Goal: Transaction & Acquisition: Purchase product/service

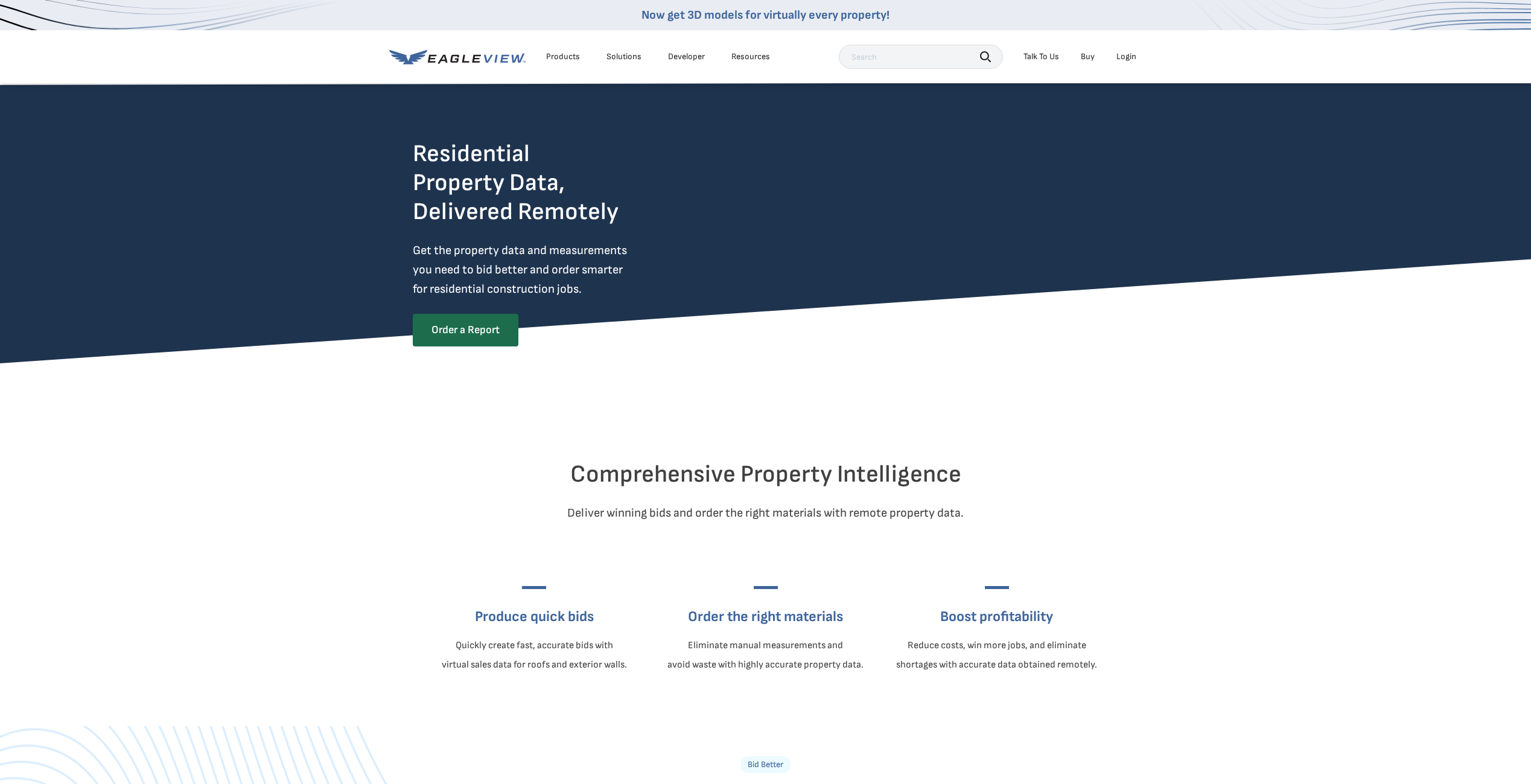
click at [1130, 55] on div "Login" at bounding box center [1126, 57] width 20 height 11
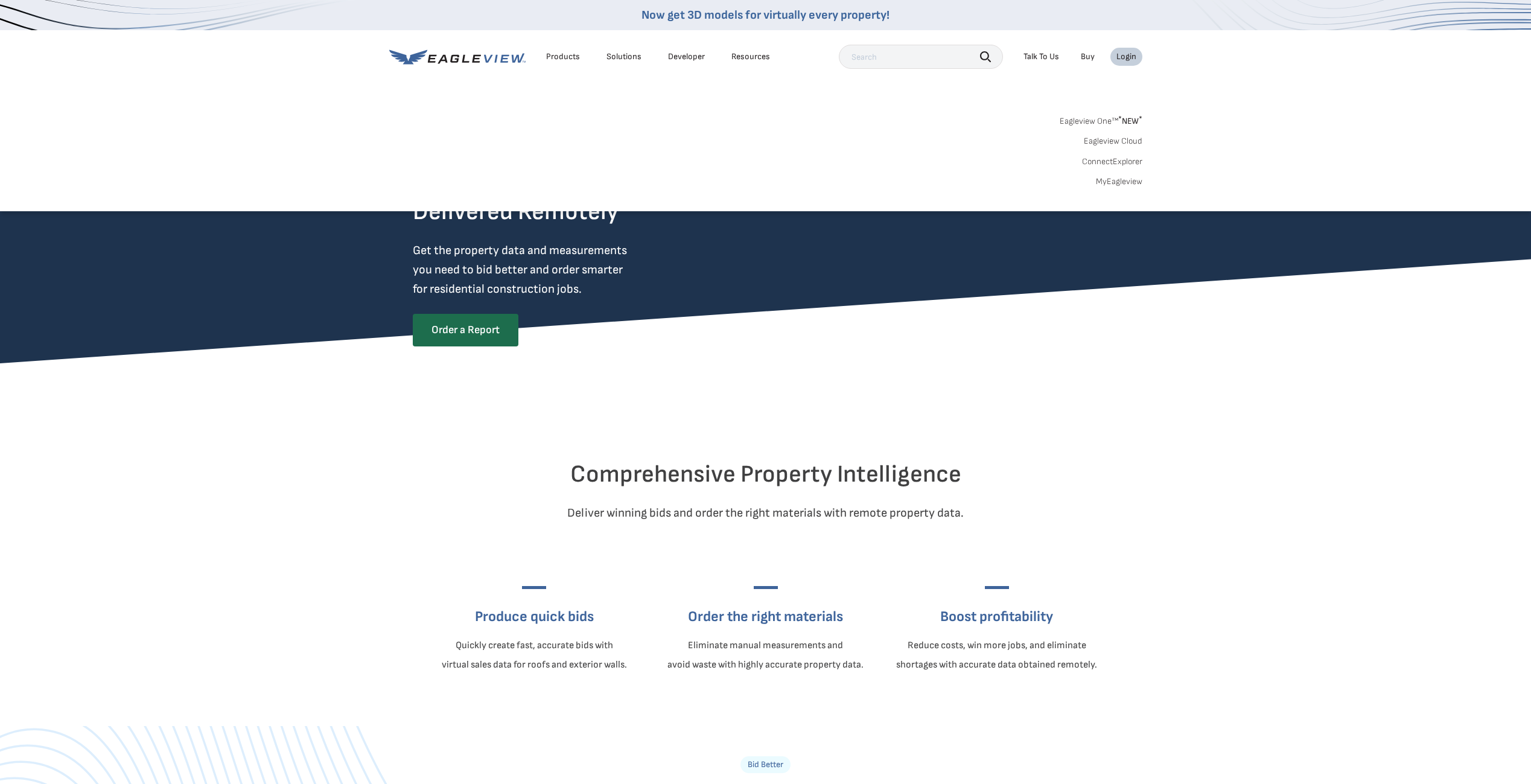
click at [1119, 181] on link "MyEagleview" at bounding box center [1118, 182] width 46 height 11
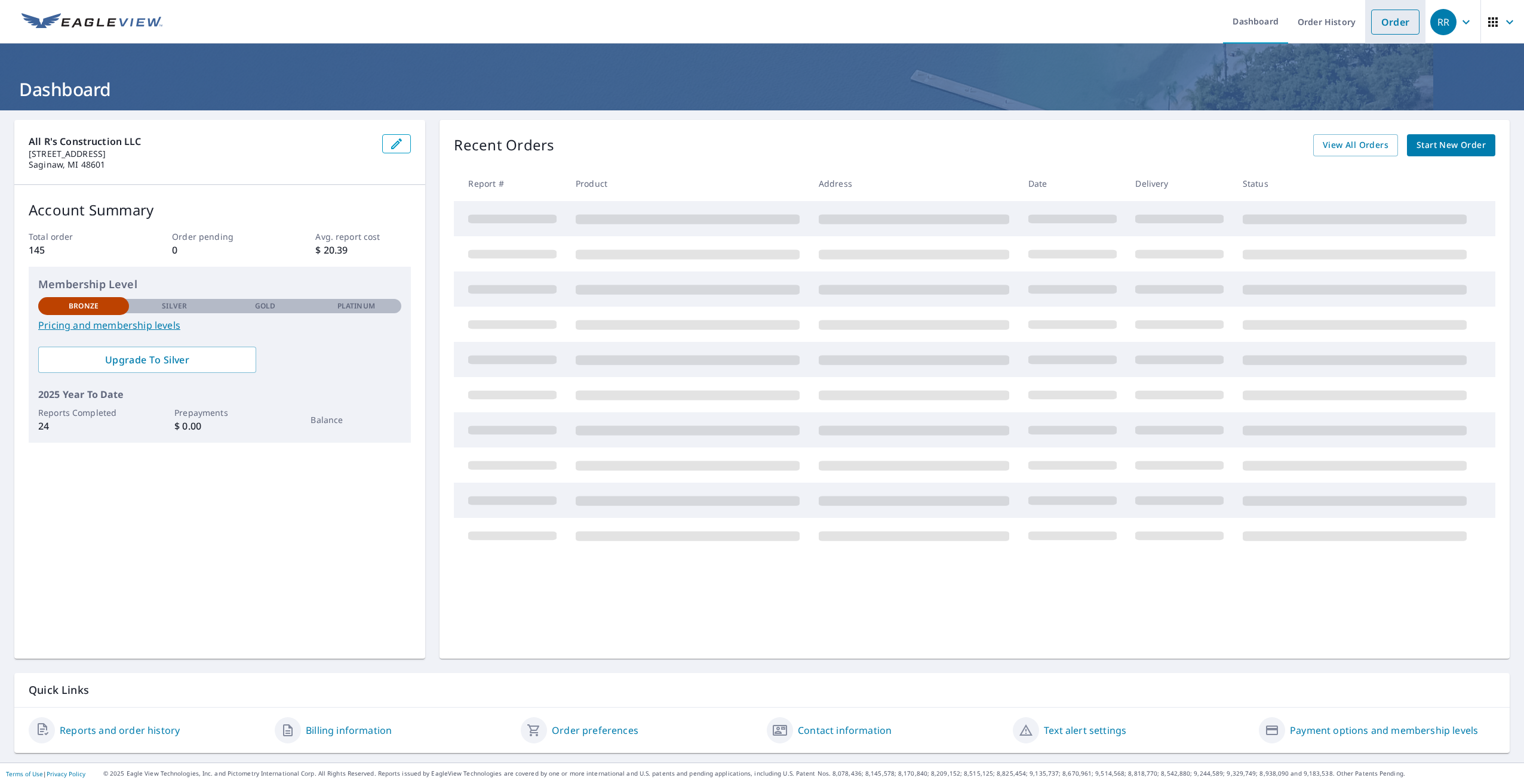
click at [1393, 19] on link "Order" at bounding box center [1396, 22] width 49 height 25
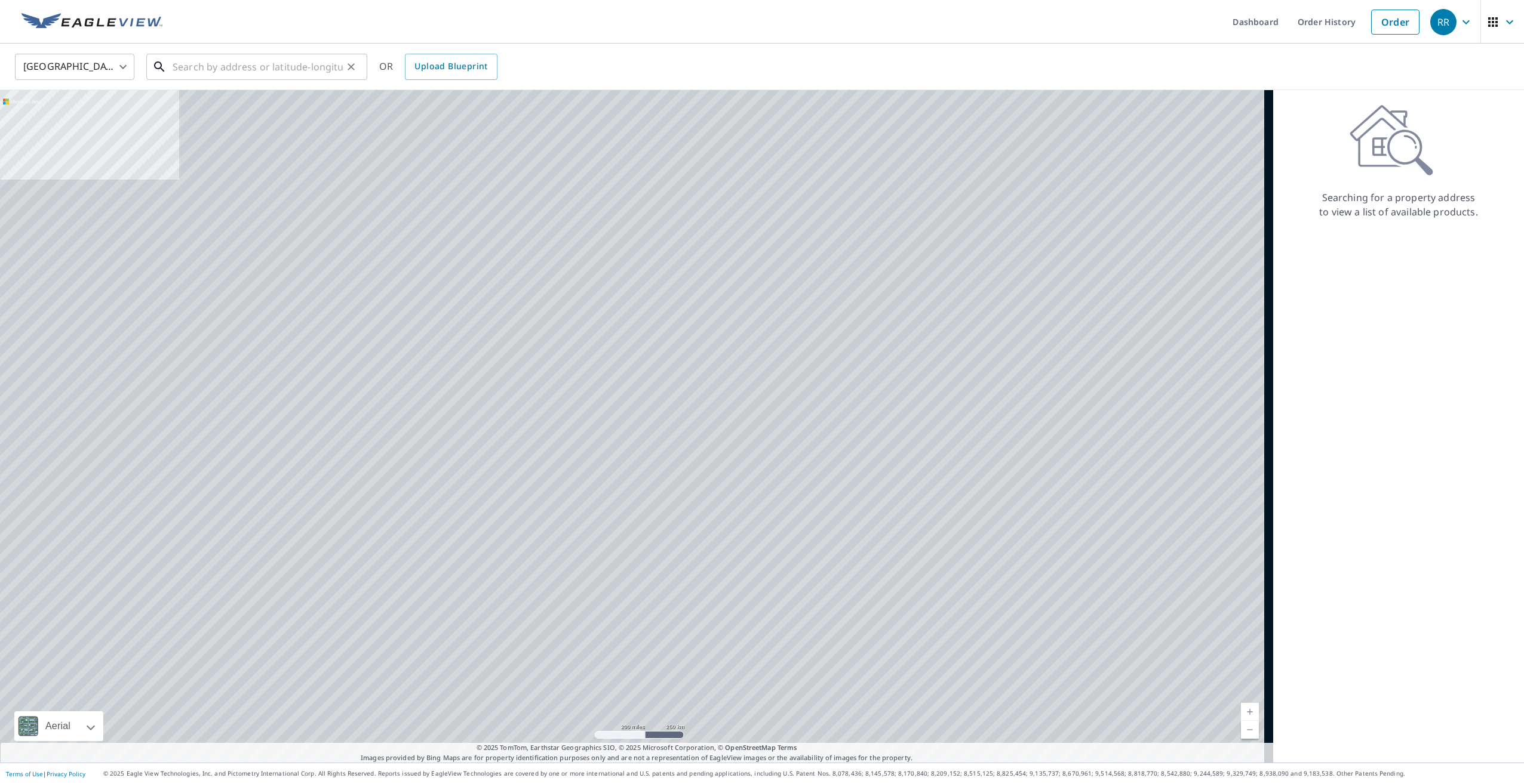
click at [181, 68] on input "text" at bounding box center [257, 67] width 170 height 34
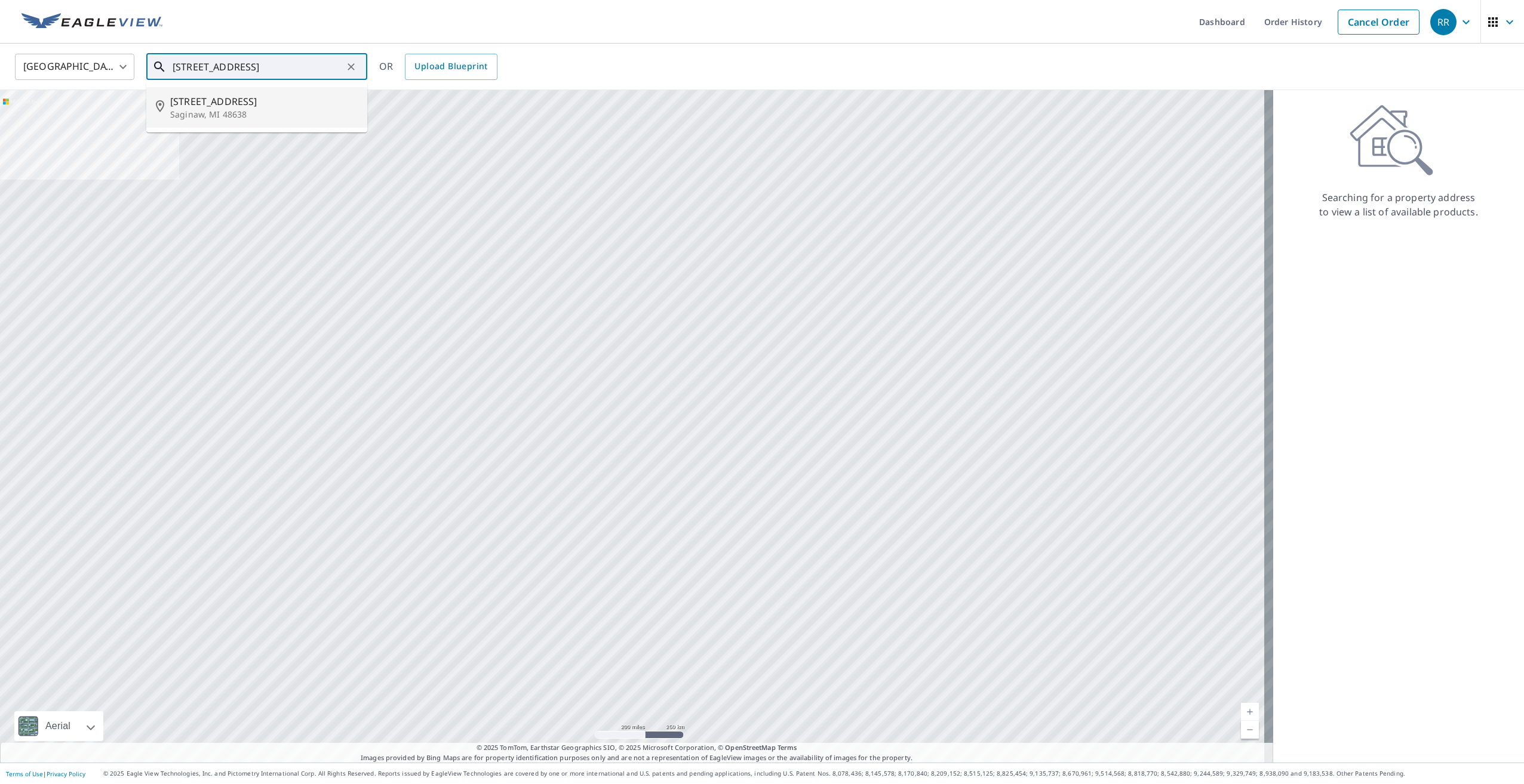
click at [212, 115] on p "Saginaw, MI 48638" at bounding box center [264, 115] width 188 height 12
type input "[STREET_ADDRESS]"
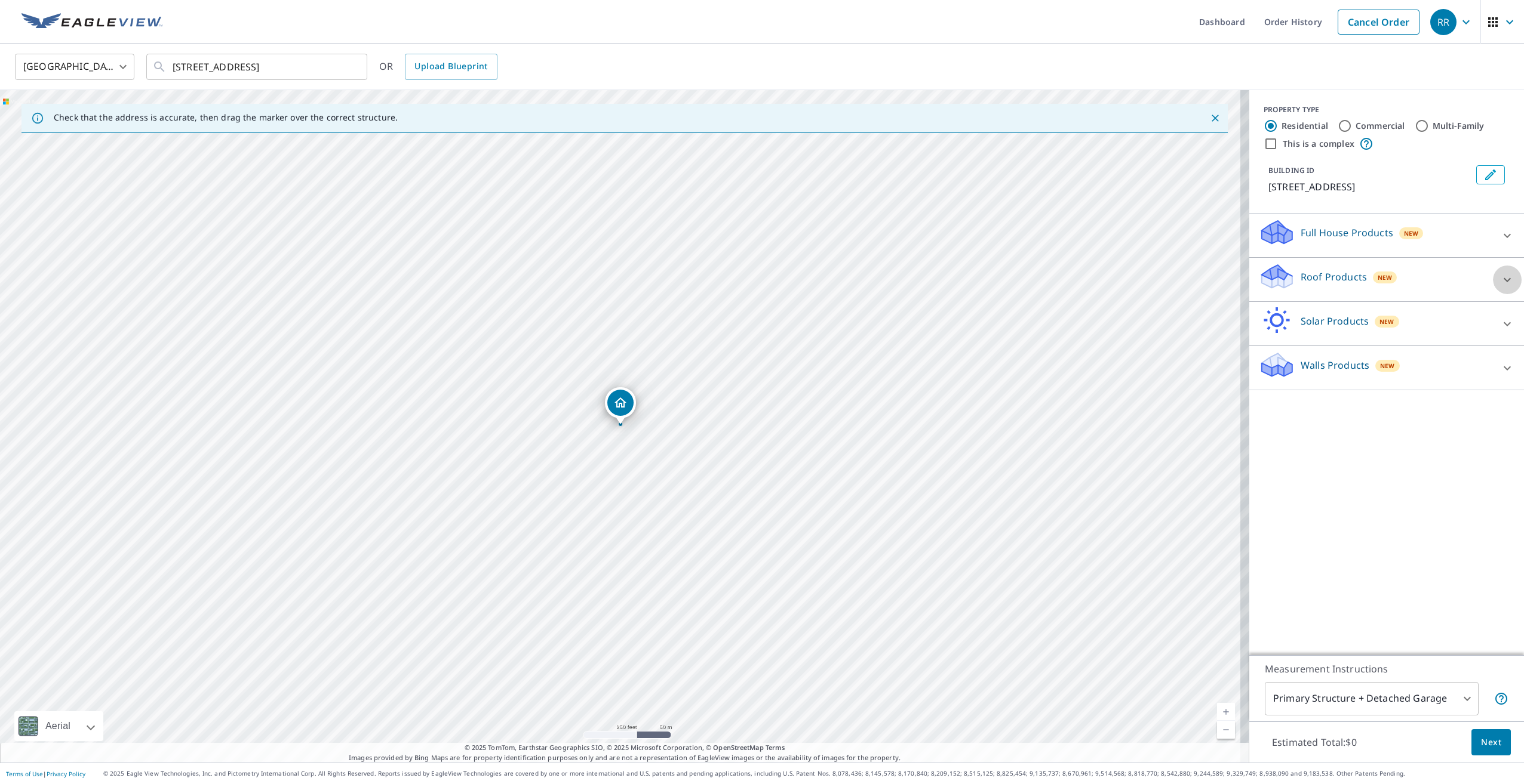
click at [1493, 273] on div at bounding box center [1508, 280] width 28 height 28
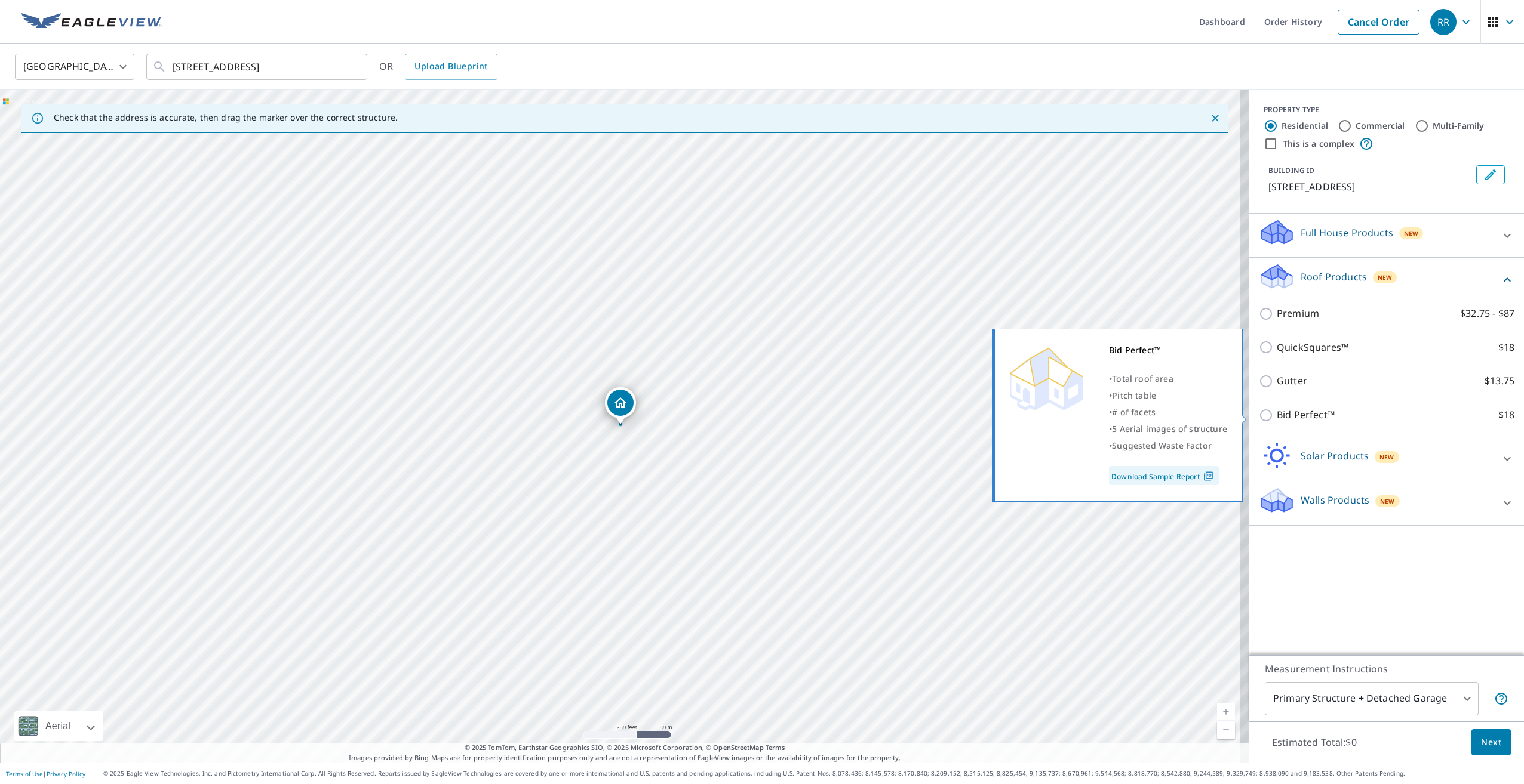
click at [1259, 412] on input "Bid Perfect™ $18" at bounding box center [1268, 415] width 18 height 14
checkbox input "true"
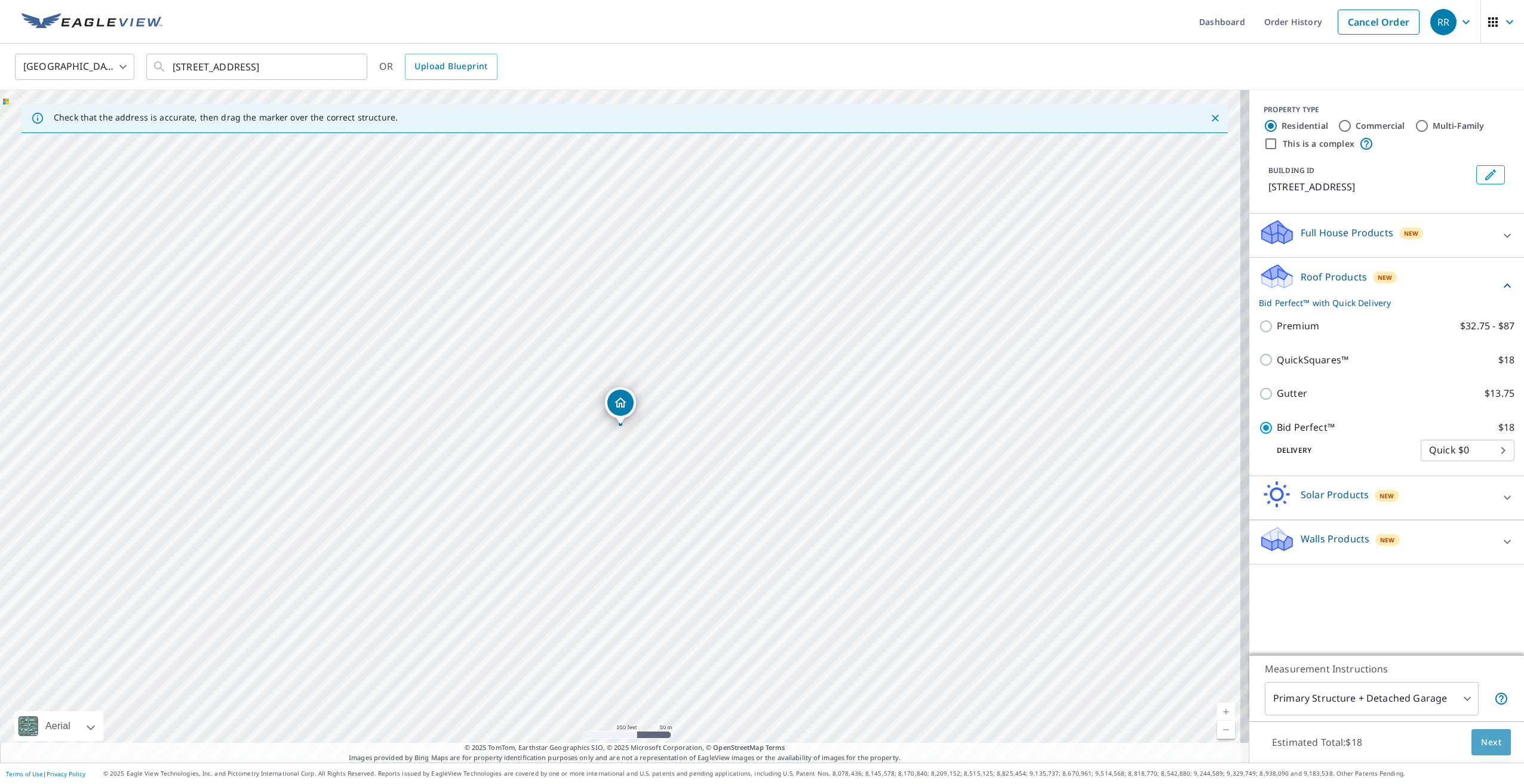
click at [1481, 738] on span "Next" at bounding box center [1491, 743] width 20 height 15
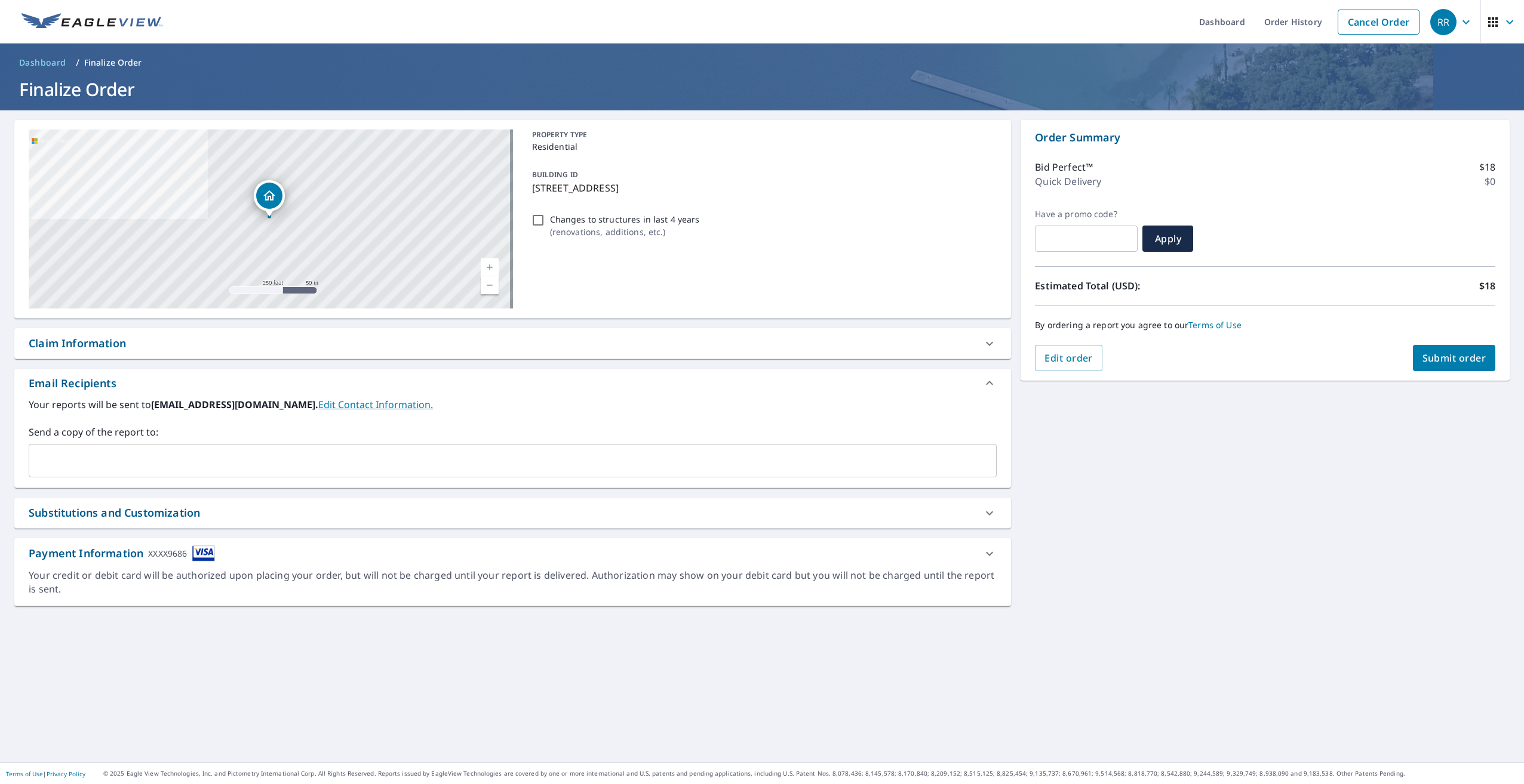
click at [79, 459] on input "text" at bounding box center [503, 461] width 940 height 22
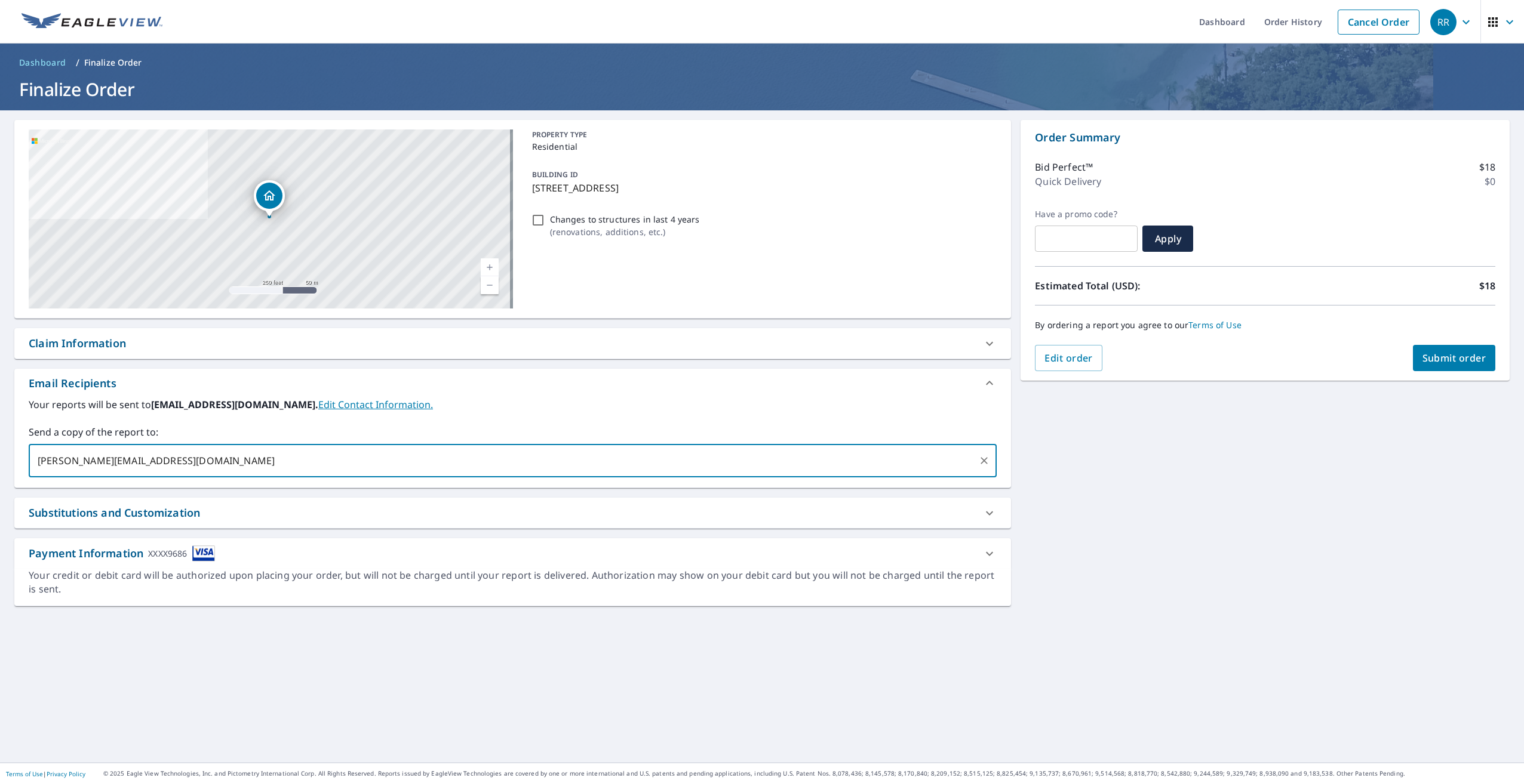
type input "[PERSON_NAME][EMAIL_ADDRESS][DOMAIN_NAME]"
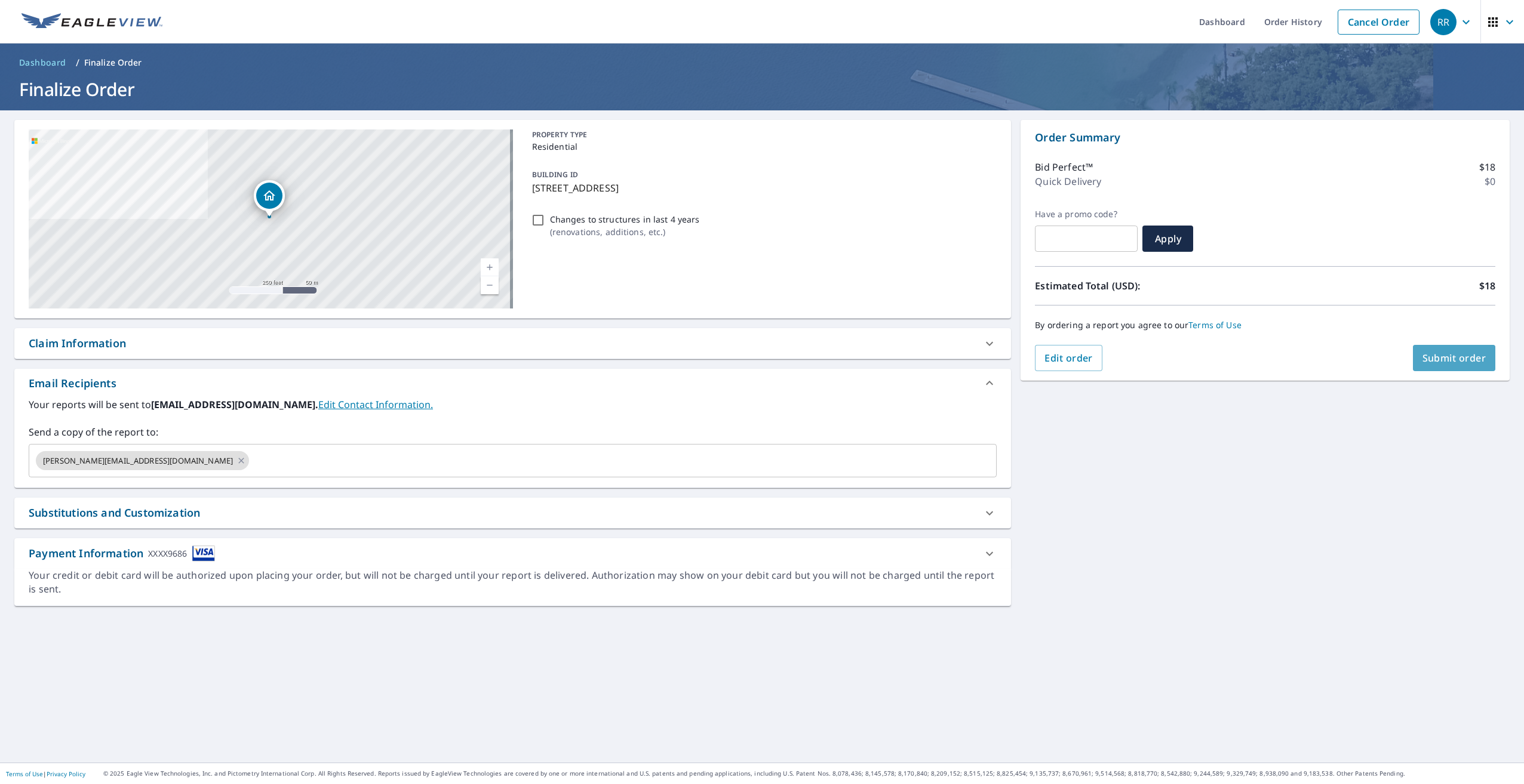
drag, startPoint x: 1449, startPoint y: 354, endPoint x: 1445, endPoint y: 349, distance: 6.4
click at [1445, 349] on button "Submit order" at bounding box center [1454, 358] width 83 height 26
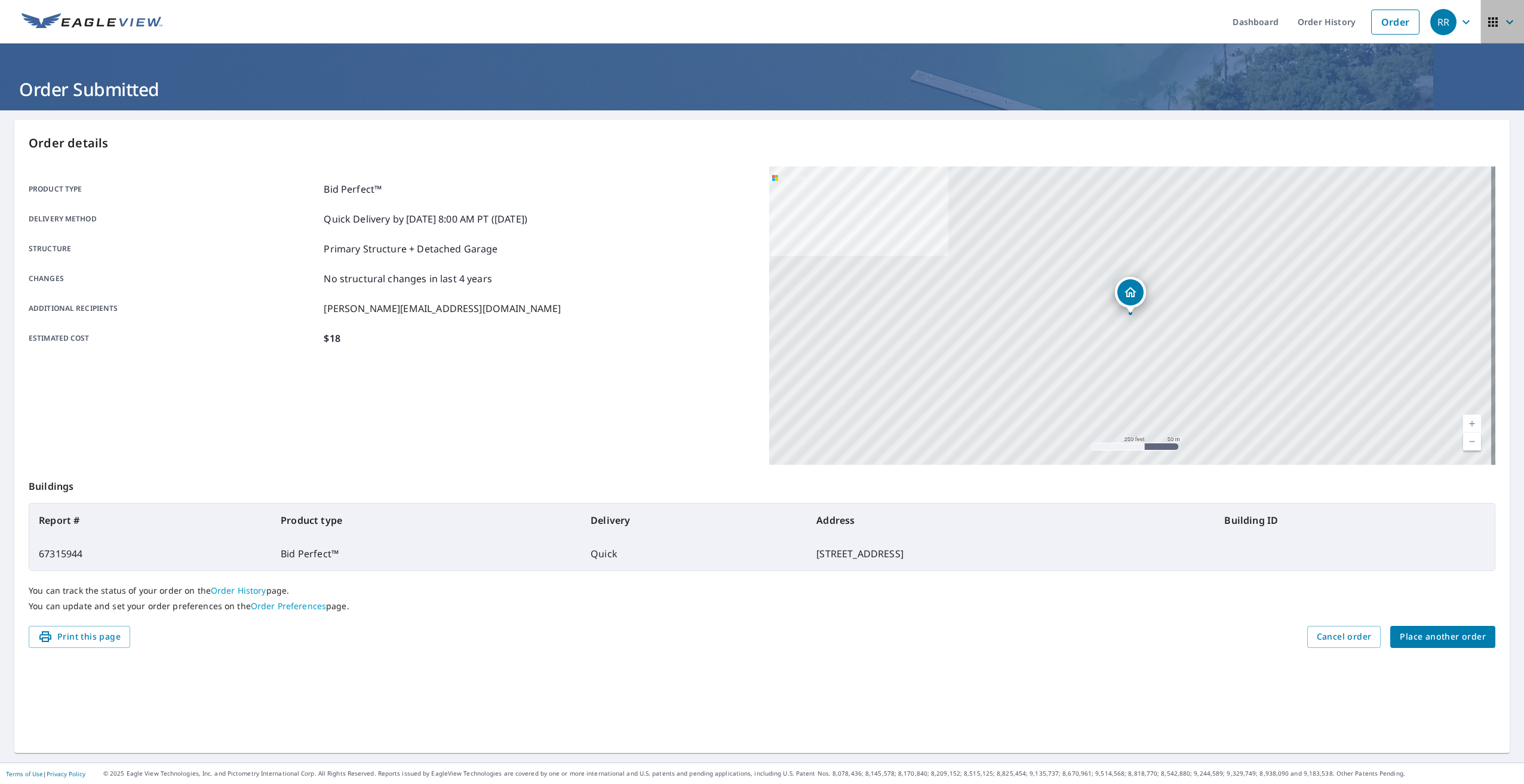
click at [1503, 19] on icon "button" at bounding box center [1510, 22] width 14 height 14
click at [1322, 139] on p "Order details" at bounding box center [762, 143] width 1467 height 18
drag, startPoint x: 1454, startPoint y: 16, endPoint x: 1449, endPoint y: 22, distance: 7.8
click at [1460, 16] on icon "button" at bounding box center [1466, 22] width 14 height 14
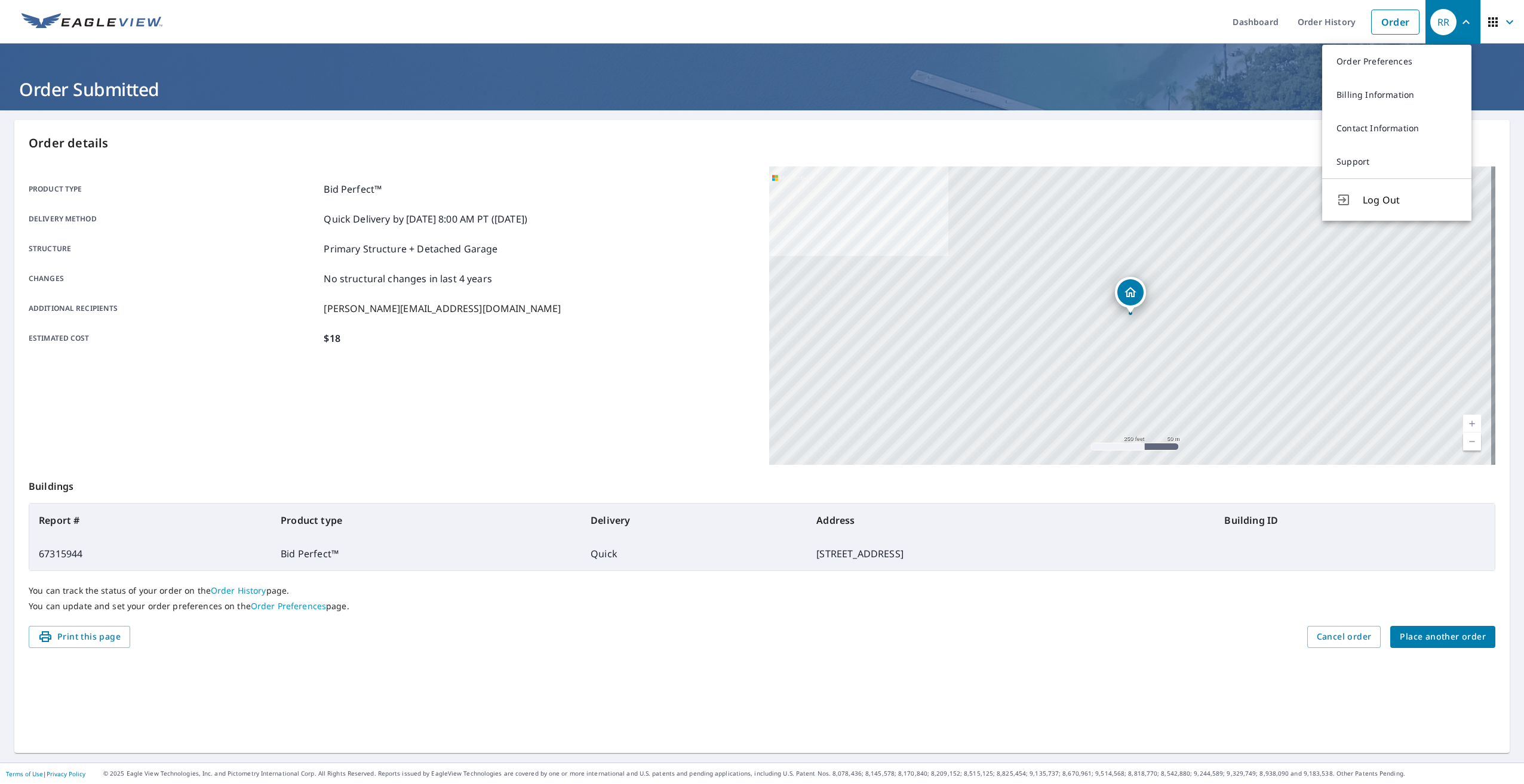
drag, startPoint x: 1369, startPoint y: 204, endPoint x: 1270, endPoint y: 253, distance: 110.5
click at [1360, 199] on button "Log Out" at bounding box center [1396, 199] width 149 height 43
